Goal: Navigation & Orientation: Find specific page/section

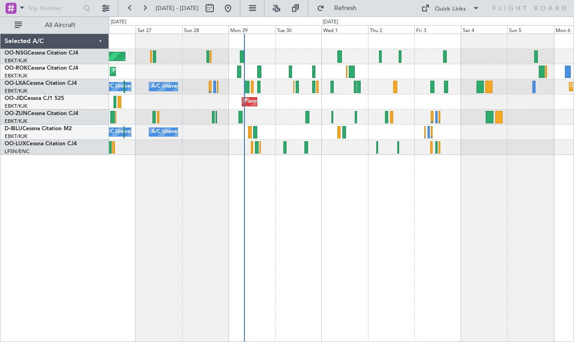
click at [361, 197] on div "Planned Maint [GEOGRAPHIC_DATA] ([GEOGRAPHIC_DATA]) Planned Maint [GEOGRAPHIC_D…" at bounding box center [341, 187] width 465 height 308
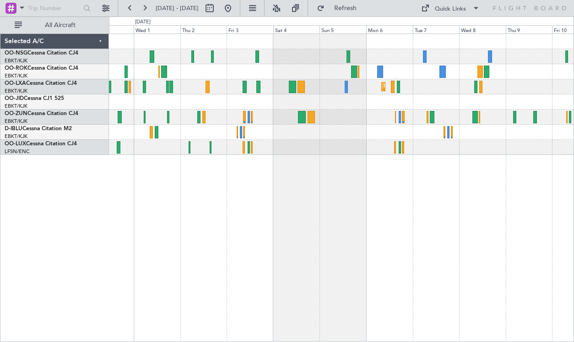
click at [340, 104] on div "Planned Maint Kortrijk-[GEOGRAPHIC_DATA] Planned Maint [GEOGRAPHIC_DATA]-[GEOGR…" at bounding box center [341, 94] width 465 height 121
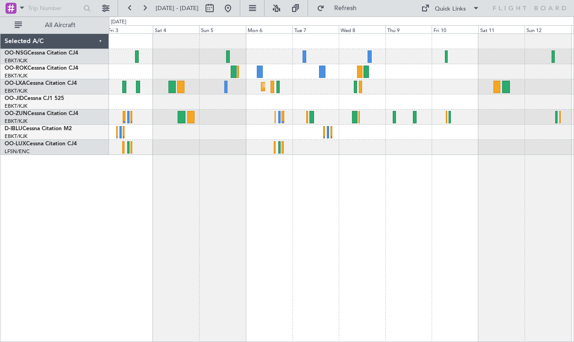
click at [344, 92] on div "Planned Maint Kortrijk-[GEOGRAPHIC_DATA]" at bounding box center [341, 94] width 465 height 121
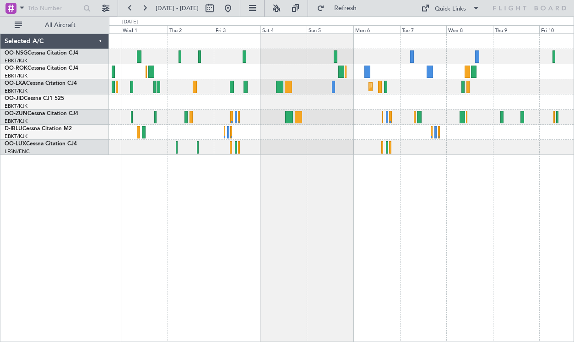
click at [355, 121] on div at bounding box center [341, 116] width 465 height 15
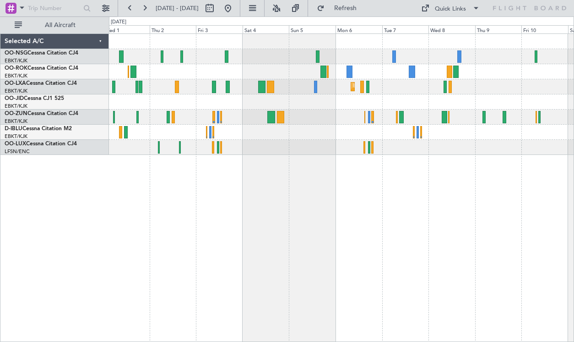
click at [329, 75] on div at bounding box center [341, 71] width 465 height 15
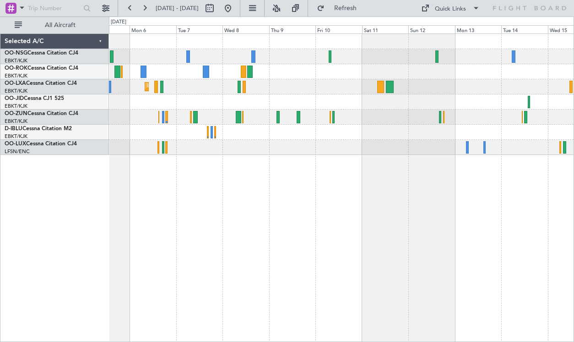
click at [310, 77] on div at bounding box center [341, 71] width 465 height 15
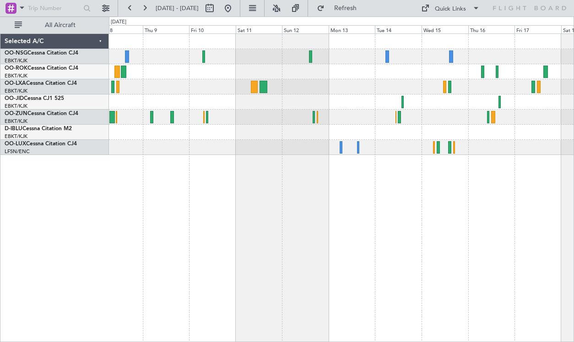
click at [432, 198] on div "Planned Maint Kortrijk-[GEOGRAPHIC_DATA]" at bounding box center [341, 187] width 465 height 308
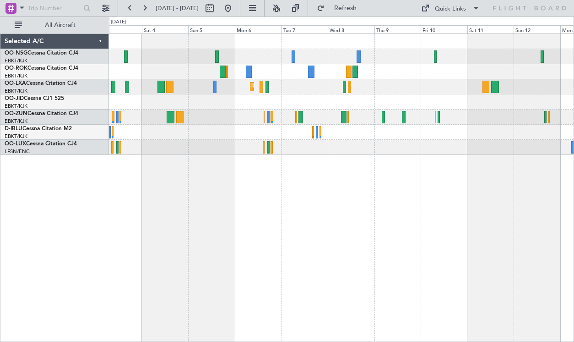
click at [416, 186] on div "Planned Maint Kortrijk-[GEOGRAPHIC_DATA]" at bounding box center [341, 187] width 465 height 308
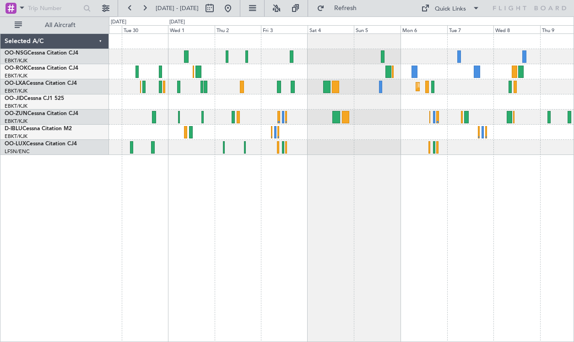
click at [406, 167] on div "Planned Maint Kortrijk-[GEOGRAPHIC_DATA] A/C Unavailable Planned Maint [GEOGRAP…" at bounding box center [341, 187] width 465 height 308
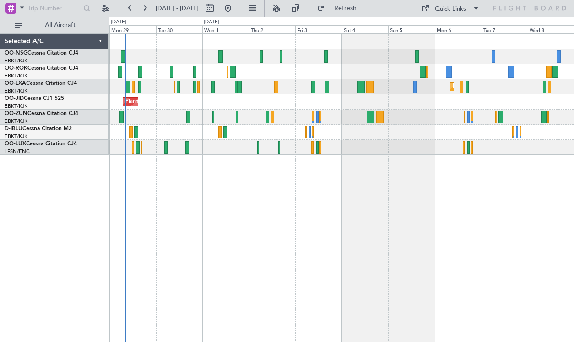
click at [386, 116] on div at bounding box center [341, 116] width 465 height 15
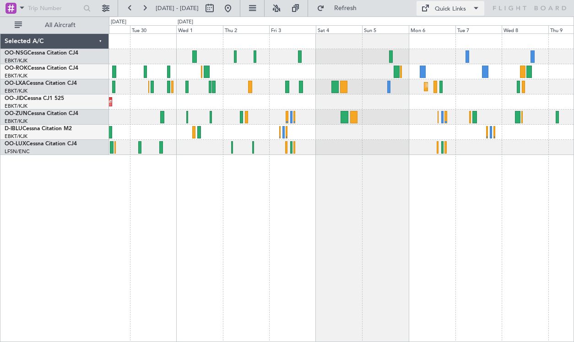
click at [465, 6] on div "Quick Links" at bounding box center [450, 9] width 31 height 9
click at [449, 48] on button "Crew Board" at bounding box center [454, 52] width 69 height 22
